Goal: Information Seeking & Learning: Learn about a topic

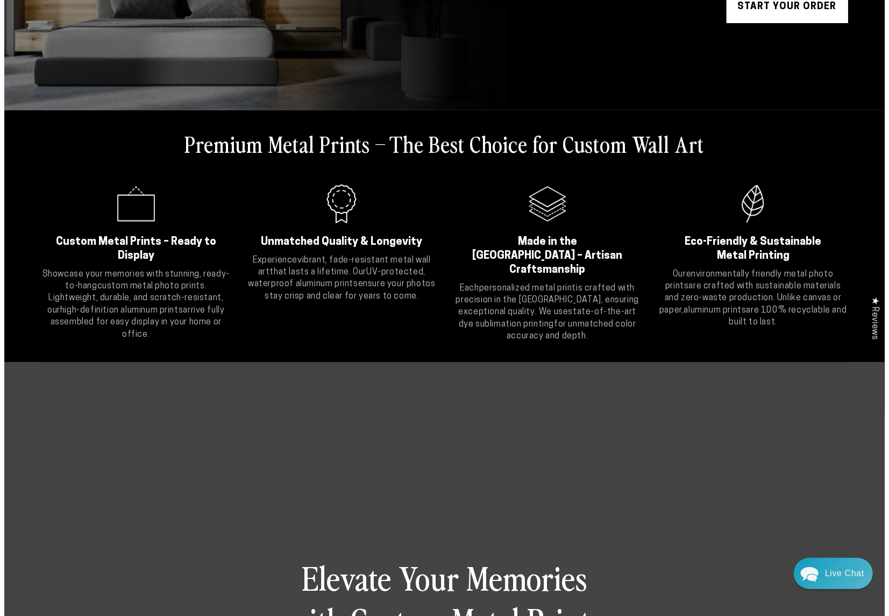
scroll to position [270, 0]
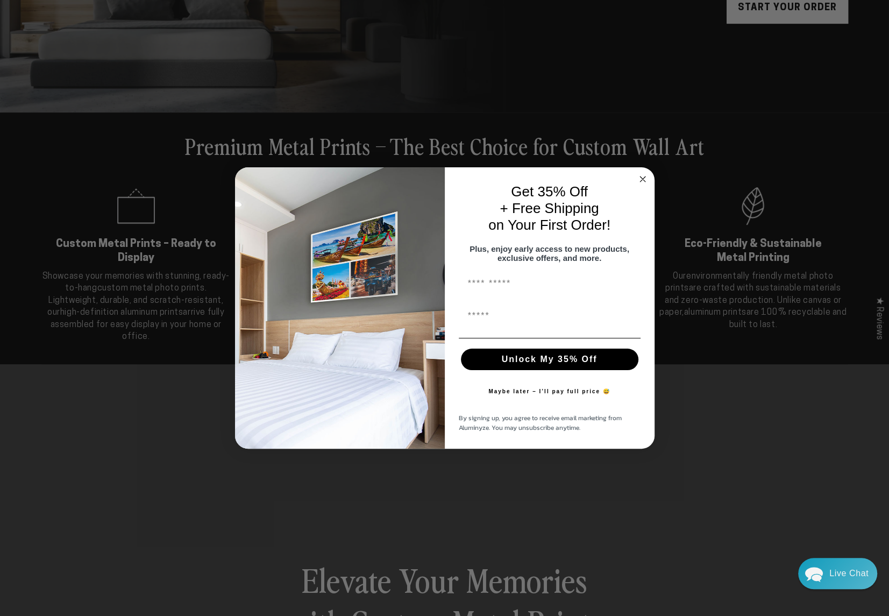
click at [642, 173] on circle "Close dialog" at bounding box center [642, 179] width 12 height 12
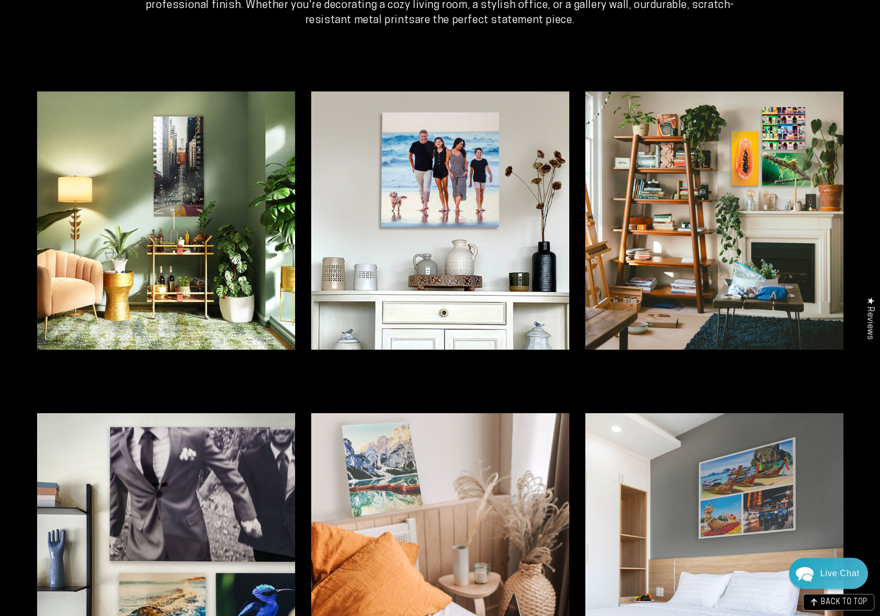
scroll to position [2205, 0]
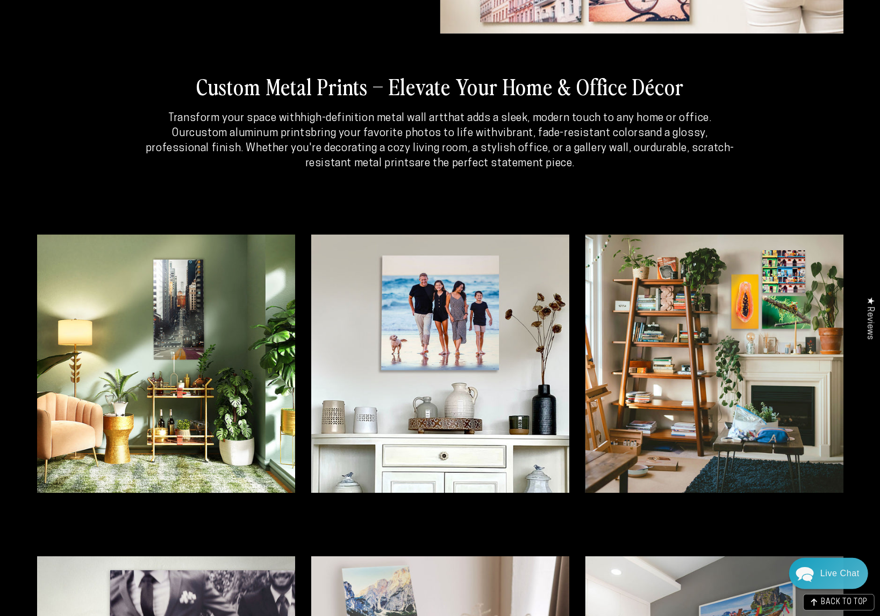
click at [188, 297] on img at bounding box center [166, 363] width 258 height 258
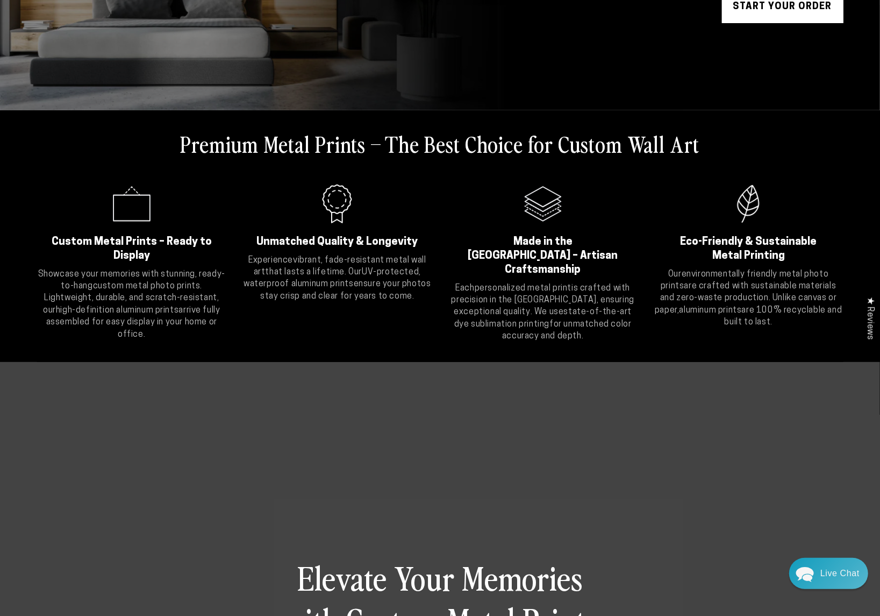
scroll to position [0, 0]
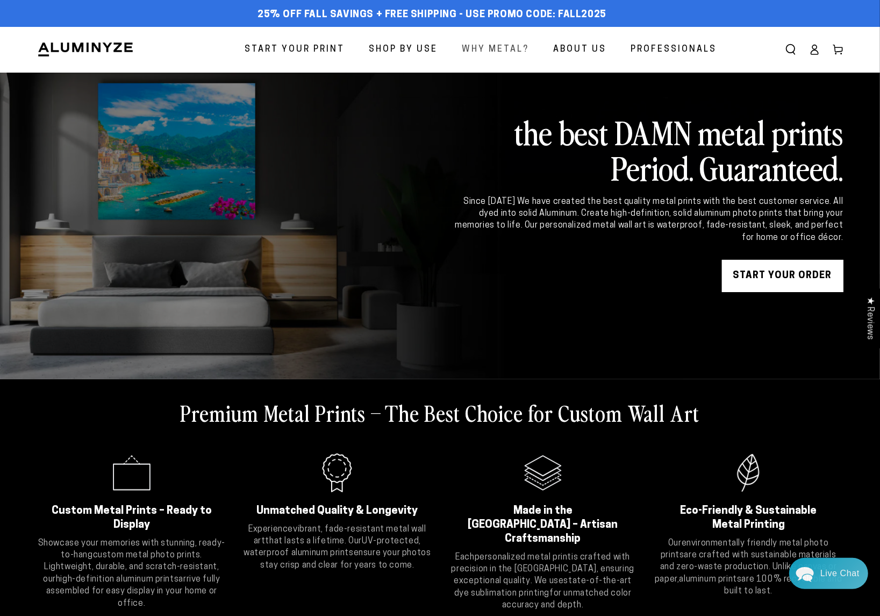
click at [516, 51] on span "Why Metal?" at bounding box center [495, 50] width 67 height 16
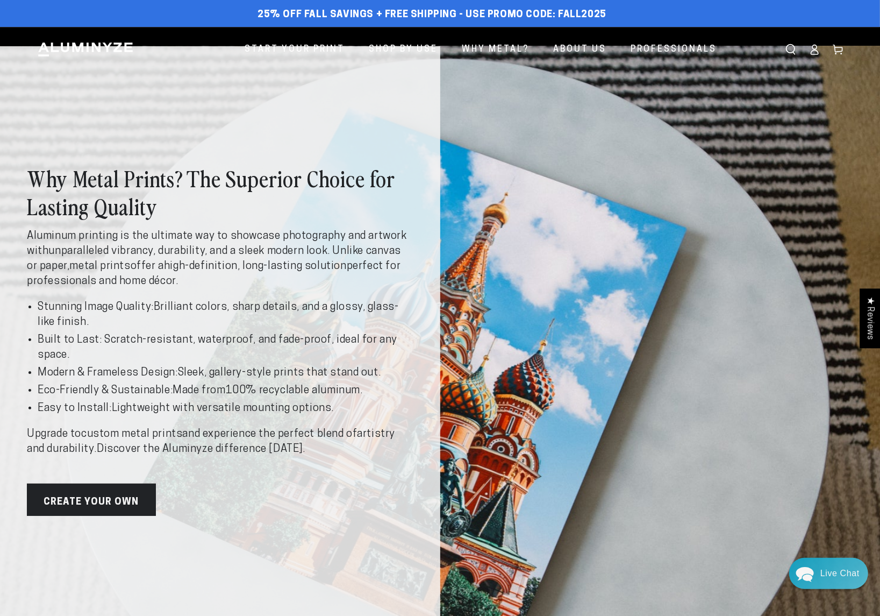
click at [600, 273] on div "Why Metal Prints? The Superior Choice for Lasting Quality Aluminum printing is …" at bounding box center [440, 339] width 880 height 587
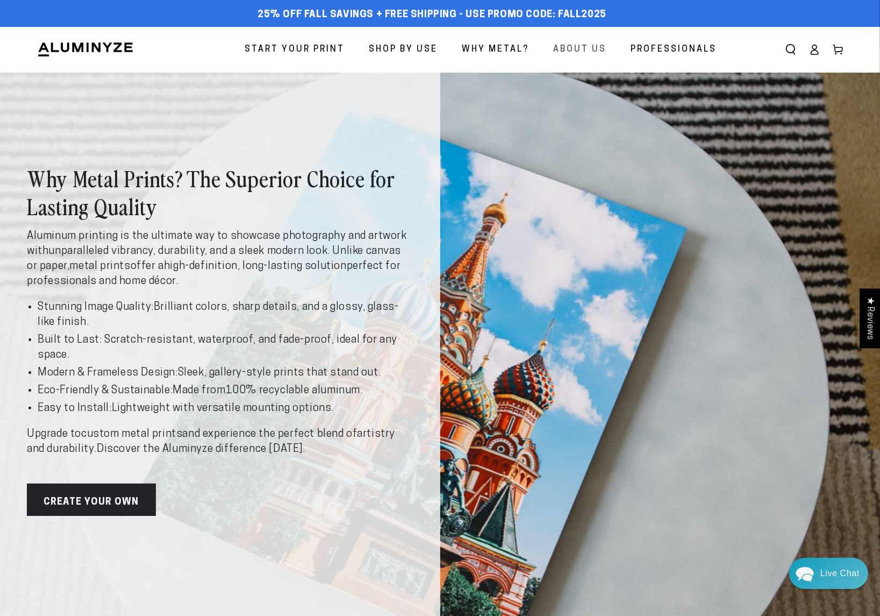
click at [570, 49] on span "About Us" at bounding box center [580, 50] width 53 height 16
